Goal: Use online tool/utility

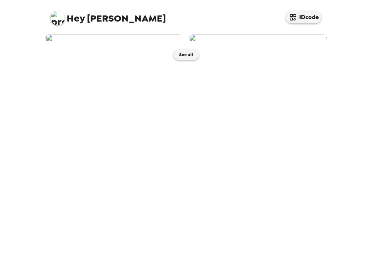
click at [114, 42] on img at bounding box center [114, 38] width 138 height 8
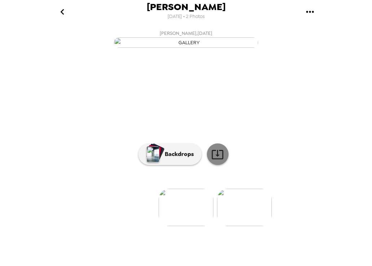
click at [214, 161] on icon at bounding box center [217, 154] width 13 height 13
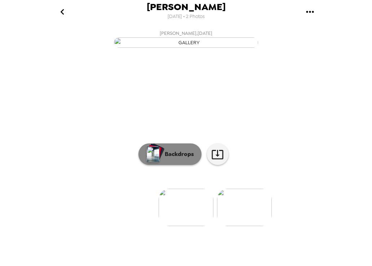
click at [172, 159] on p "Backdrops" at bounding box center [177, 154] width 33 height 9
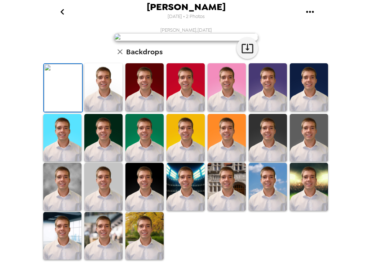
click at [56, 211] on img at bounding box center [62, 187] width 38 height 48
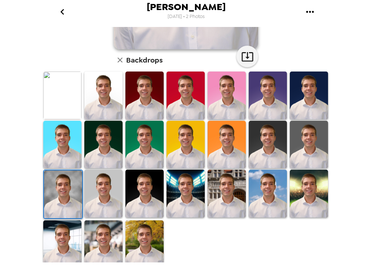
scroll to position [160, 0]
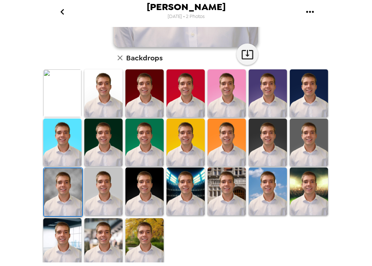
click at [104, 238] on img at bounding box center [103, 243] width 38 height 48
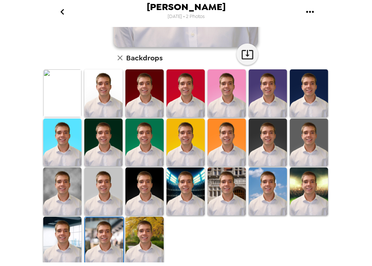
scroll to position [0, 0]
click at [60, 191] on img at bounding box center [62, 192] width 38 height 48
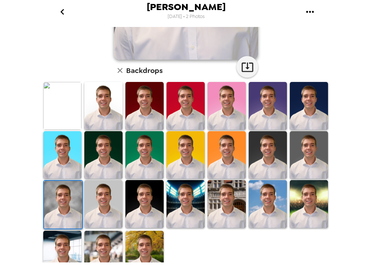
scroll to position [160, 0]
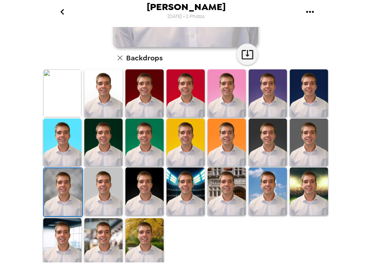
click at [106, 242] on img at bounding box center [103, 243] width 38 height 48
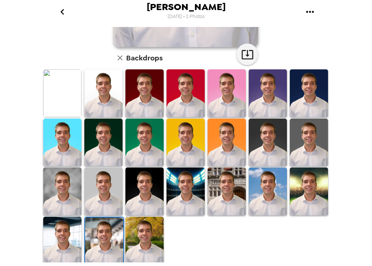
scroll to position [0, 0]
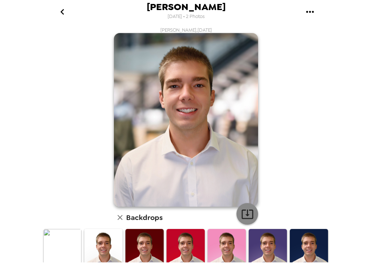
click at [246, 216] on icon "button" at bounding box center [247, 214] width 13 height 13
click at [64, 14] on icon "go back" at bounding box center [63, 12] width 12 height 12
